Goal: Task Accomplishment & Management: Complete application form

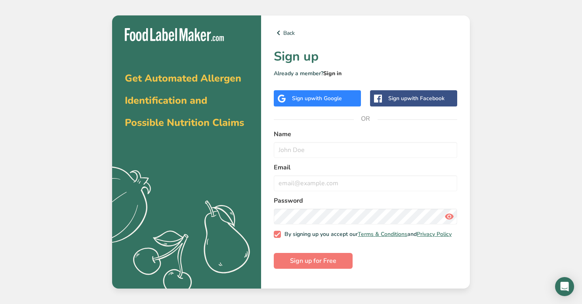
click at [334, 73] on link "Sign in" at bounding box center [332, 74] width 18 height 8
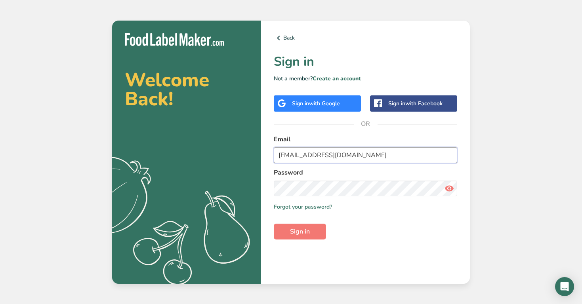
type input "[EMAIL_ADDRESS][DOMAIN_NAME]"
click at [448, 191] on icon at bounding box center [449, 188] width 10 height 14
click at [304, 232] on span "Sign in" at bounding box center [300, 232] width 20 height 10
click at [292, 39] on link "Back" at bounding box center [365, 38] width 183 height 10
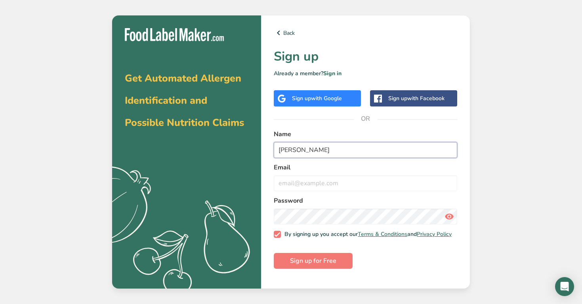
type input "[PERSON_NAME]"
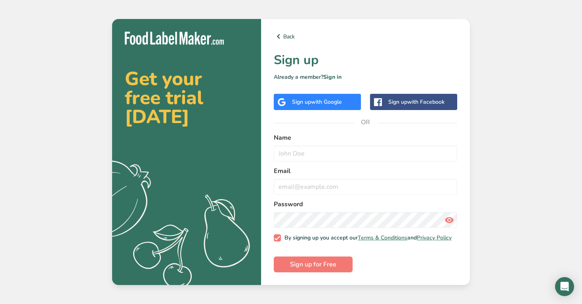
click at [303, 143] on div "Name" at bounding box center [365, 147] width 183 height 29
type input "[PERSON_NAME]"
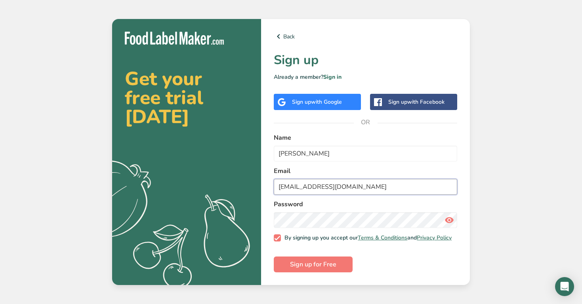
type input "[EMAIL_ADDRESS][DOMAIN_NAME]"
click at [454, 219] on span at bounding box center [449, 220] width 16 height 16
click at [315, 266] on span "Sign up for Free" at bounding box center [313, 265] width 46 height 10
